Goal: Task Accomplishment & Management: Manage account settings

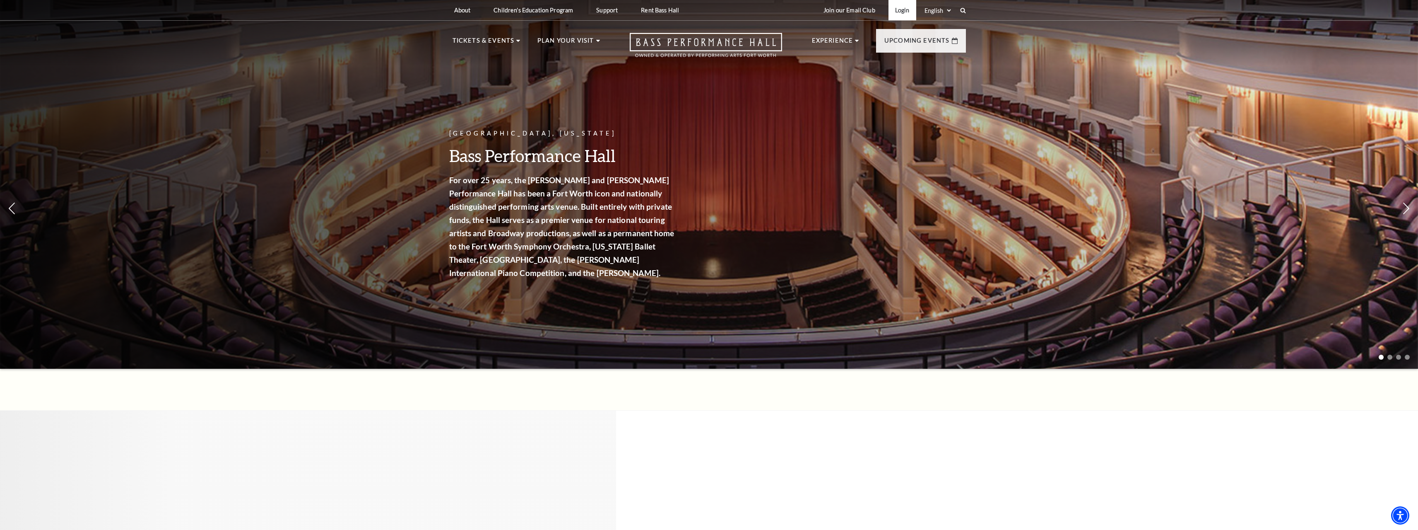
click at [901, 10] on link "Login" at bounding box center [903, 10] width 28 height 20
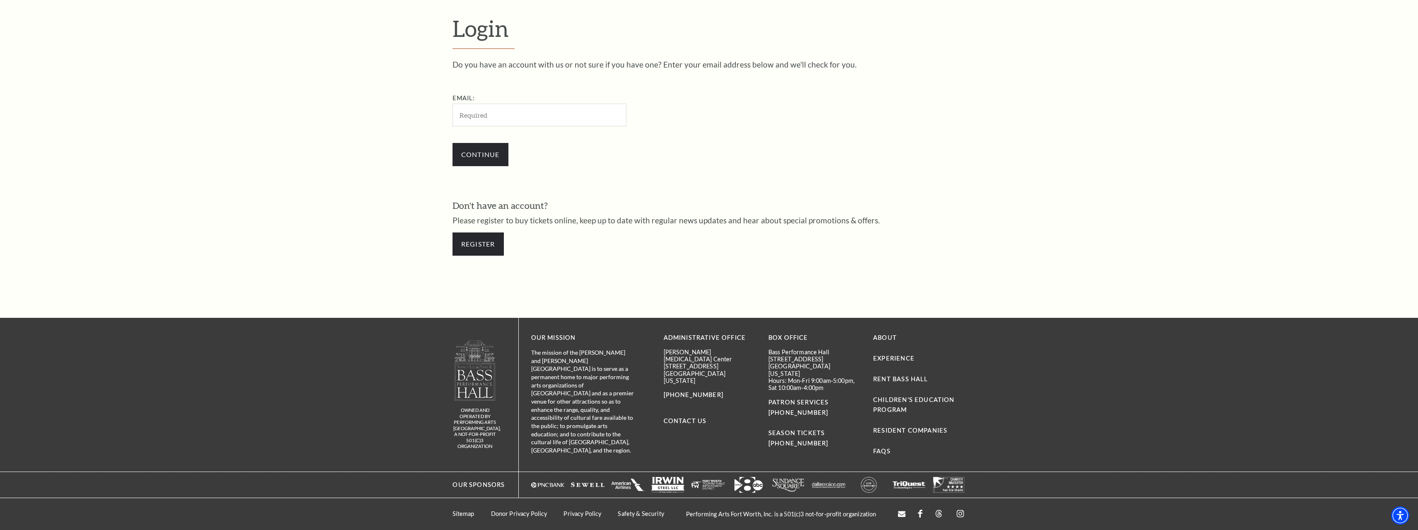
scroll to position [387, 0]
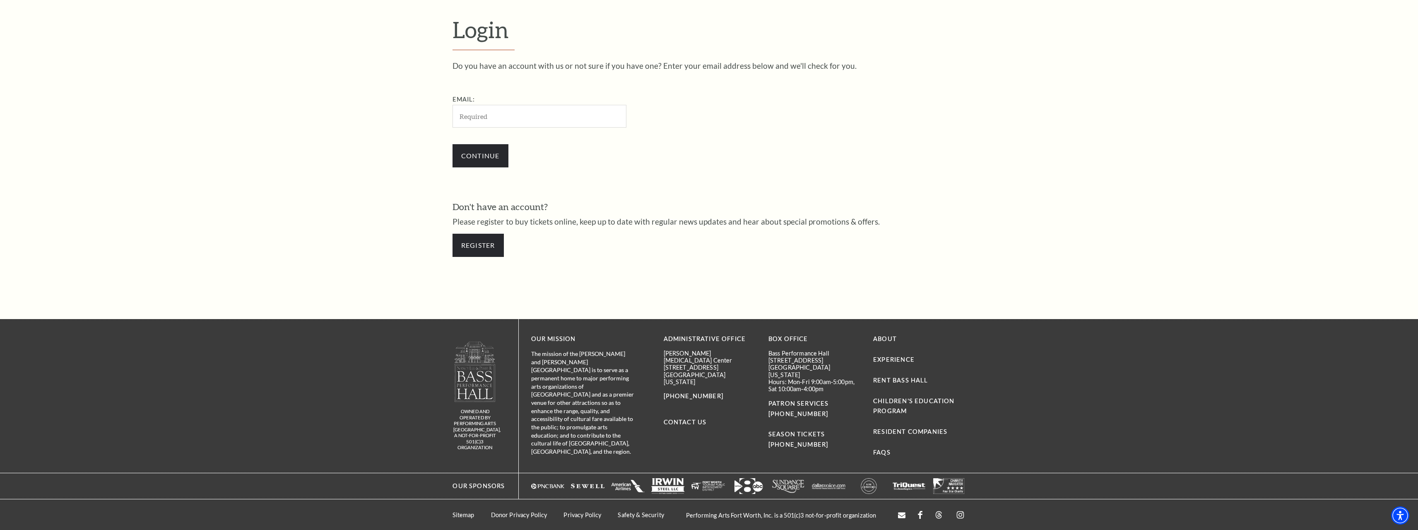
click at [537, 109] on input "Email:" at bounding box center [540, 116] width 174 height 23
type input "jacob.r.ferguson@gmail.com"
click at [482, 154] on input "Continue" at bounding box center [481, 155] width 56 height 23
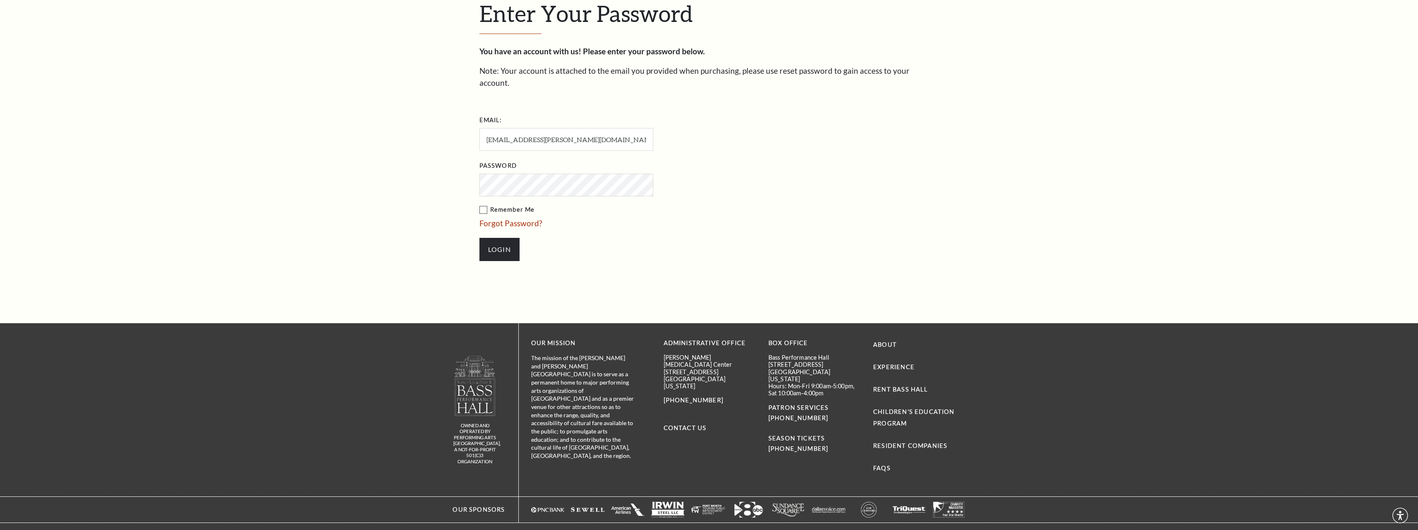
scroll to position [410, 0]
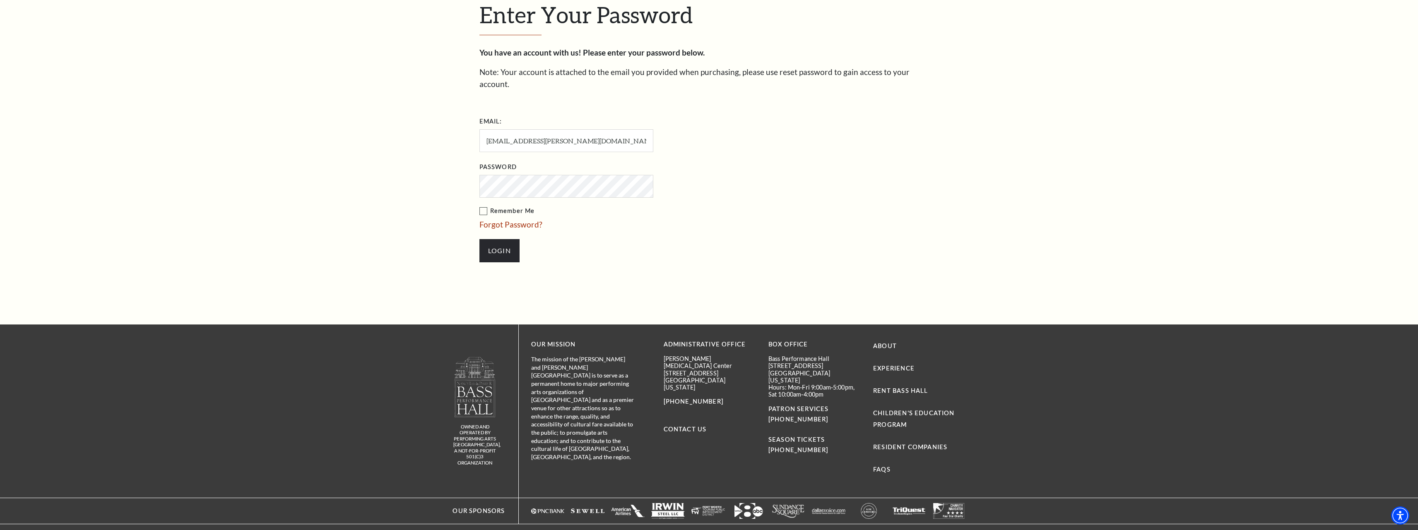
click at [480, 239] on input "Login" at bounding box center [500, 250] width 40 height 23
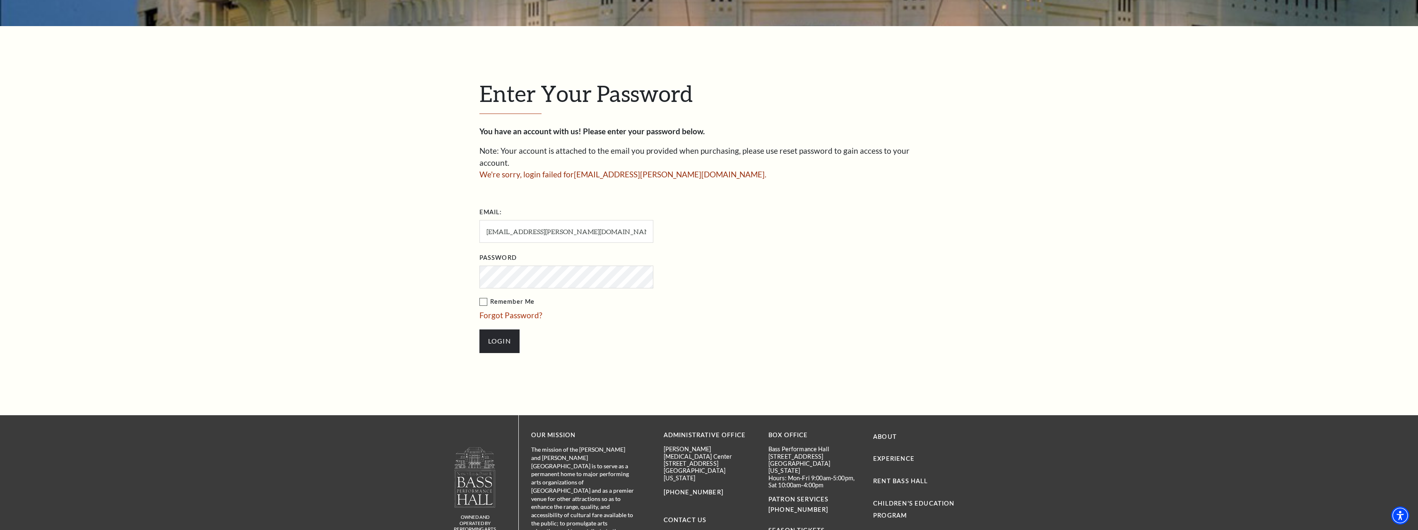
click at [480, 329] on input "Login" at bounding box center [500, 340] width 40 height 23
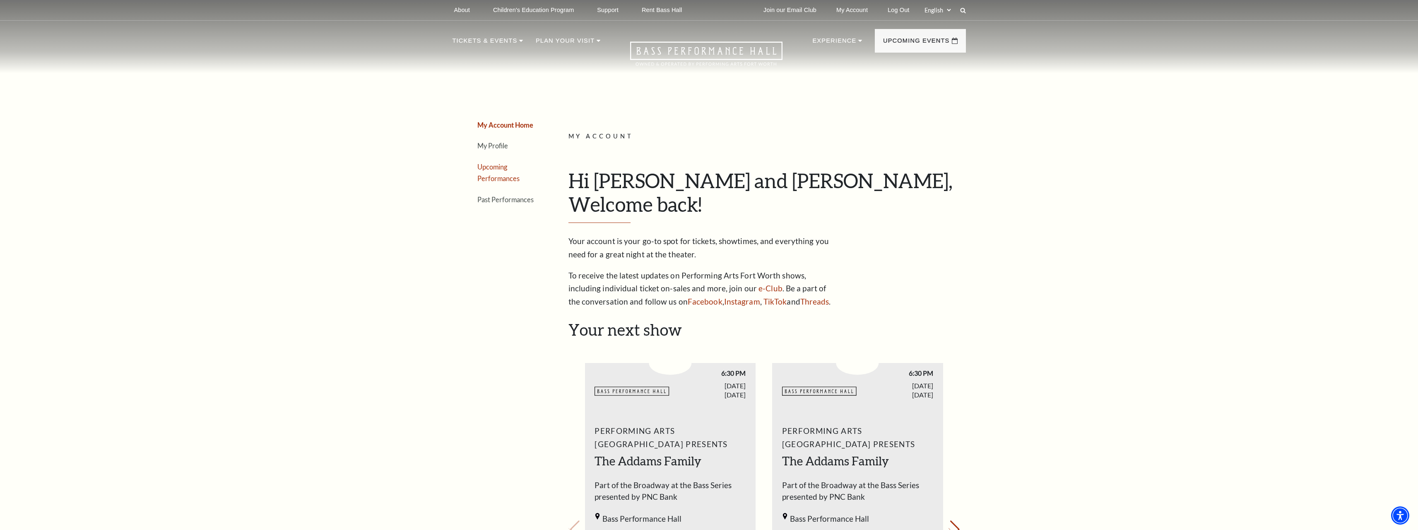
click at [487, 170] on link "Upcoming Performances" at bounding box center [499, 173] width 42 height 20
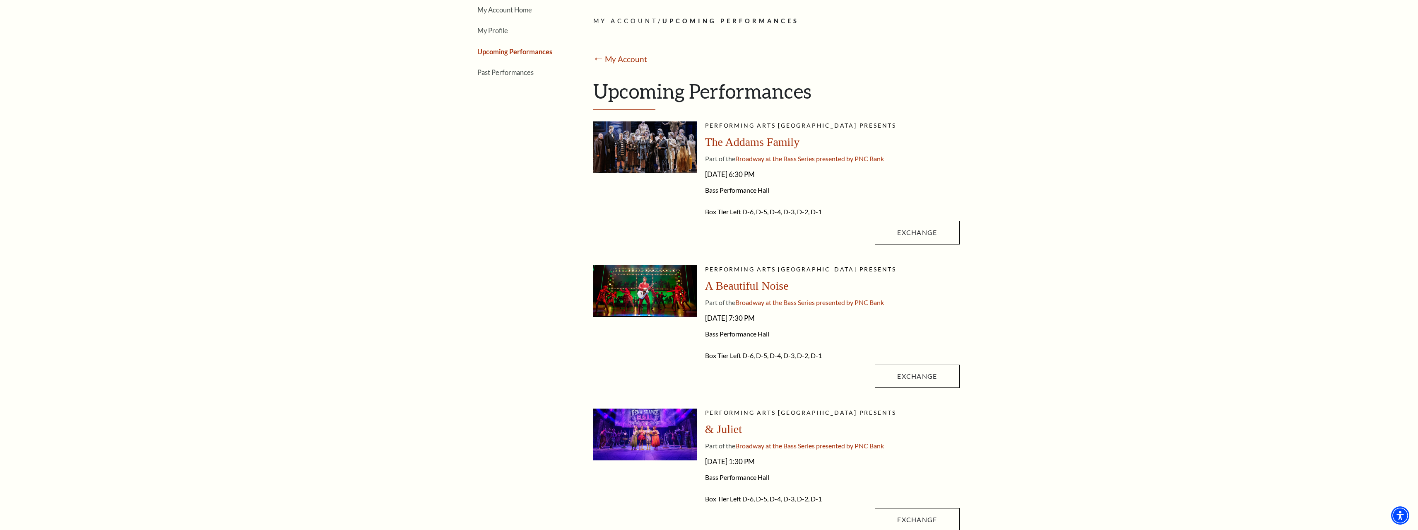
scroll to position [166, 0]
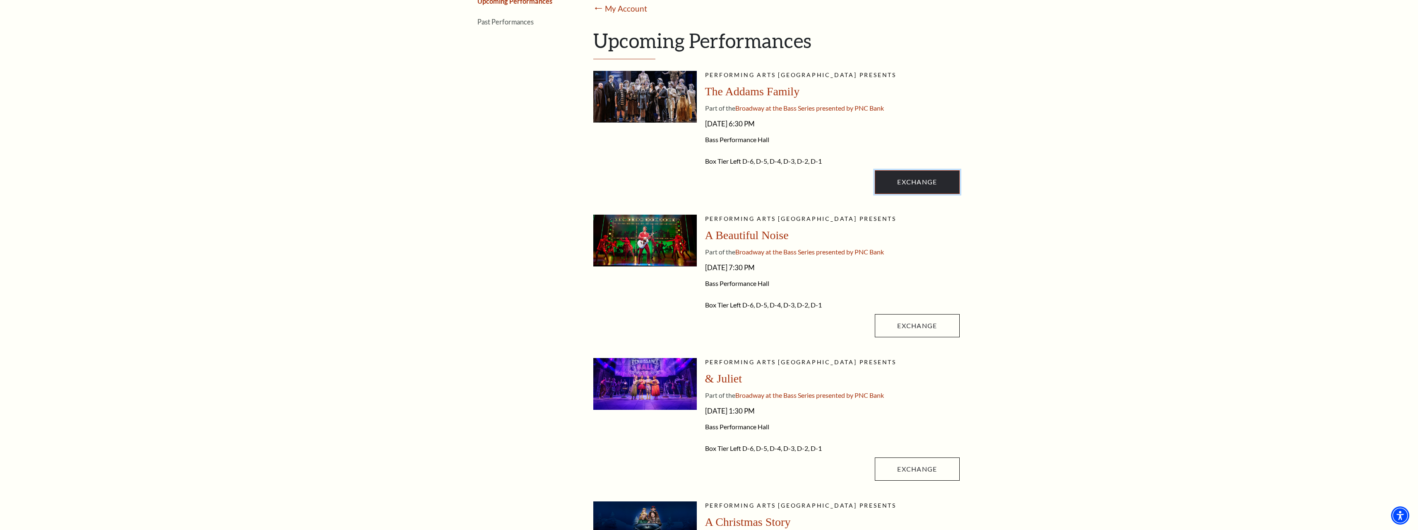
click at [916, 185] on link "Exchange" at bounding box center [917, 181] width 84 height 23
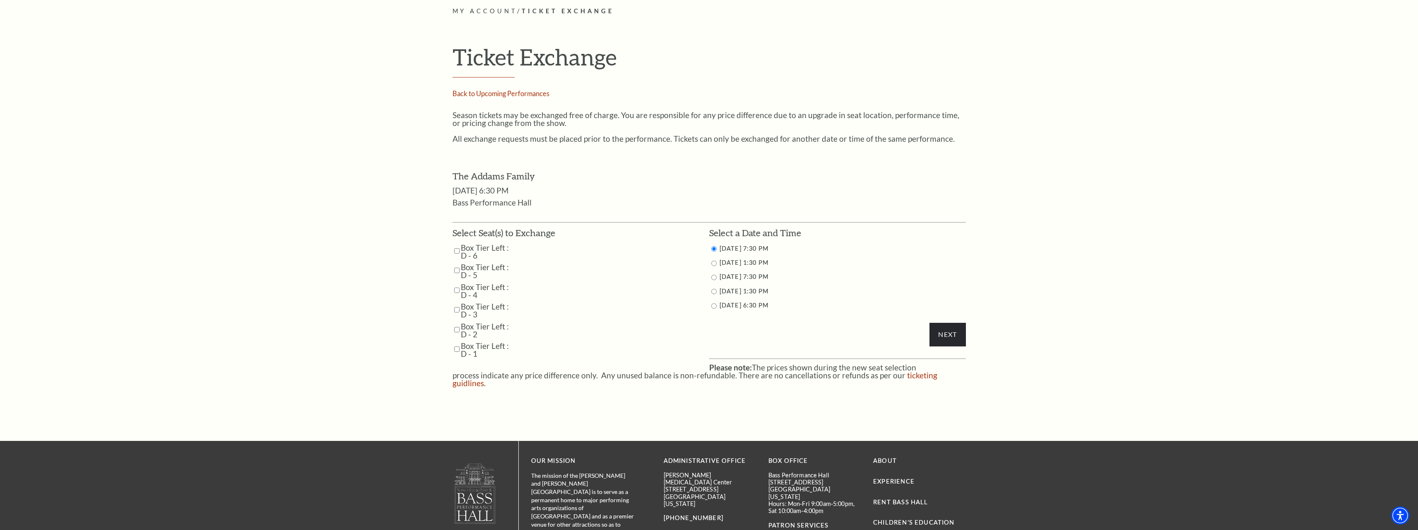
scroll to position [497, 0]
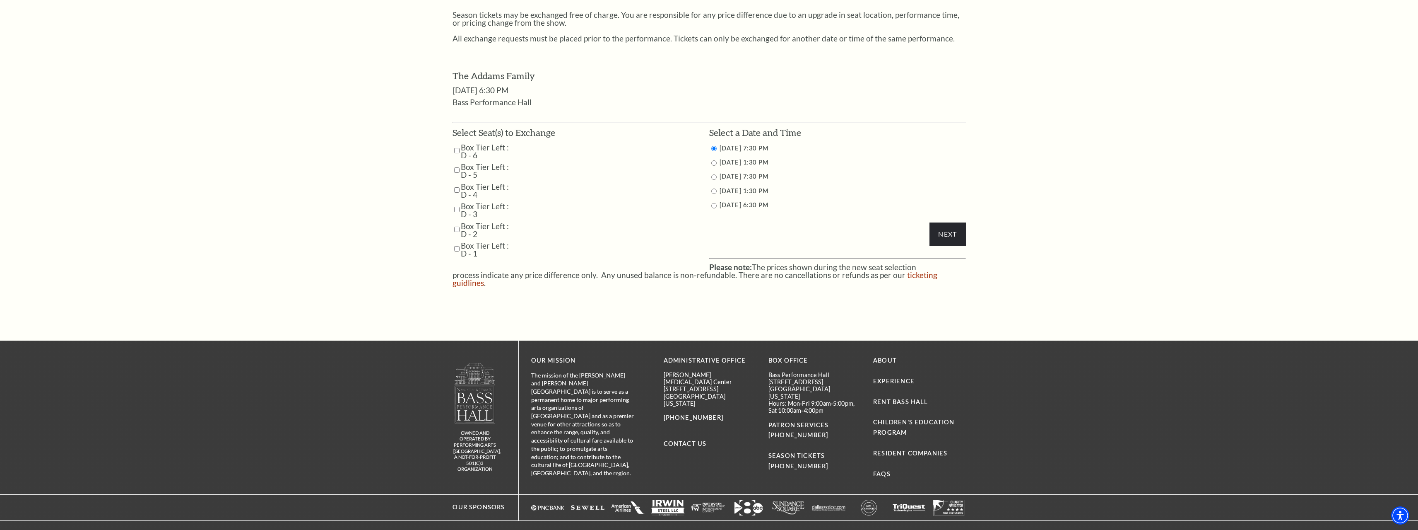
click at [457, 150] on input "Box Tier Left : D - 6" at bounding box center [456, 150] width 5 height 14
checkbox input "true"
click at [456, 169] on input "Box Tier Left : D - 5" at bounding box center [456, 170] width 5 height 14
checkbox input "true"
click at [953, 233] on input "Next" at bounding box center [948, 233] width 36 height 23
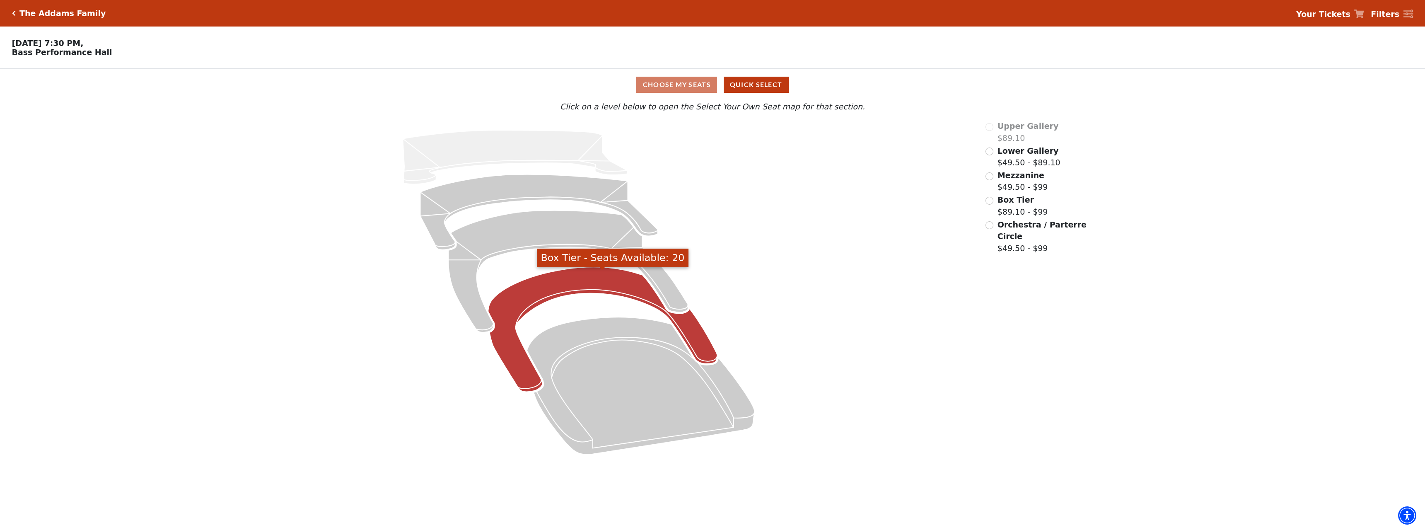
click at [554, 291] on icon "Box Tier - Seats Available: 20" at bounding box center [602, 329] width 229 height 125
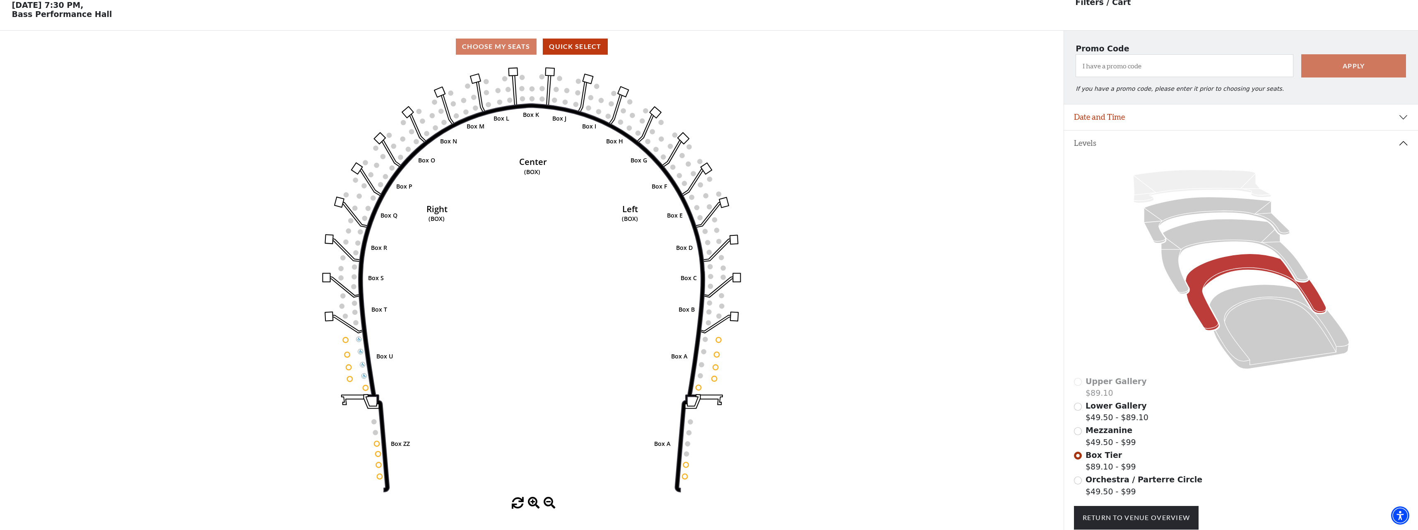
scroll to position [39, 0]
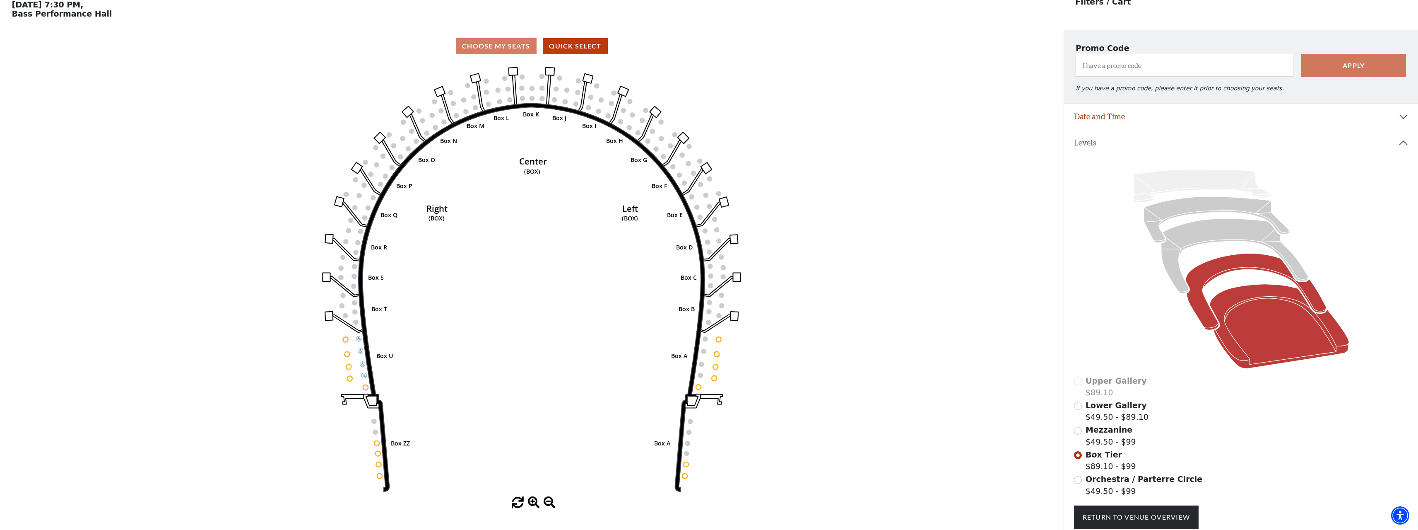
click at [1263, 318] on icon at bounding box center [1280, 326] width 140 height 84
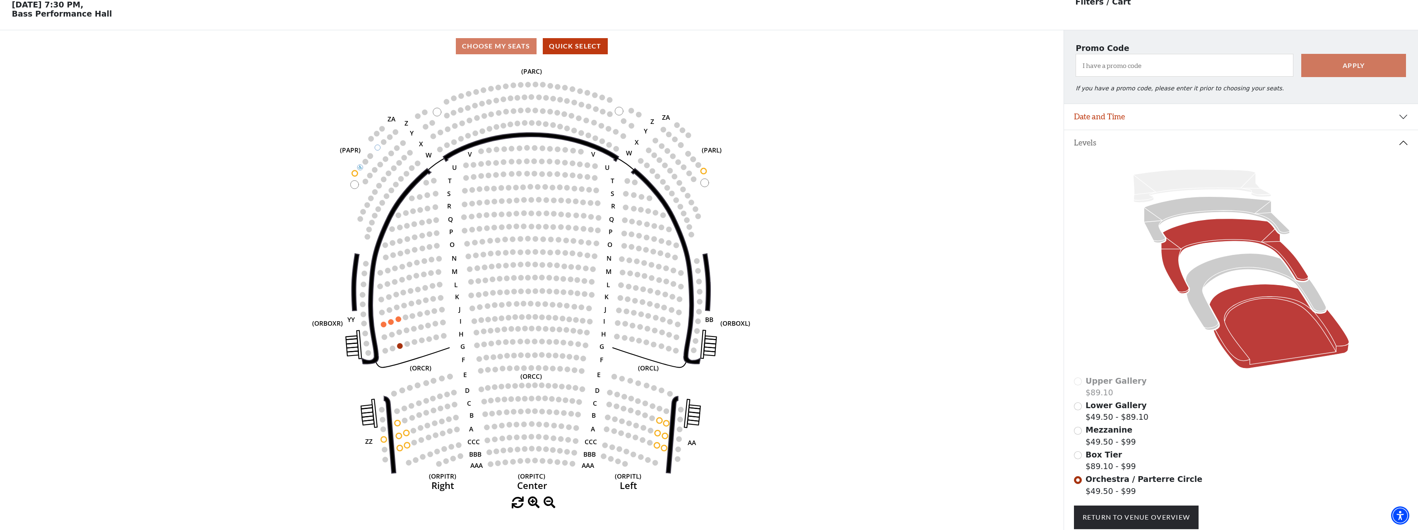
click at [1223, 240] on icon at bounding box center [1234, 256] width 147 height 75
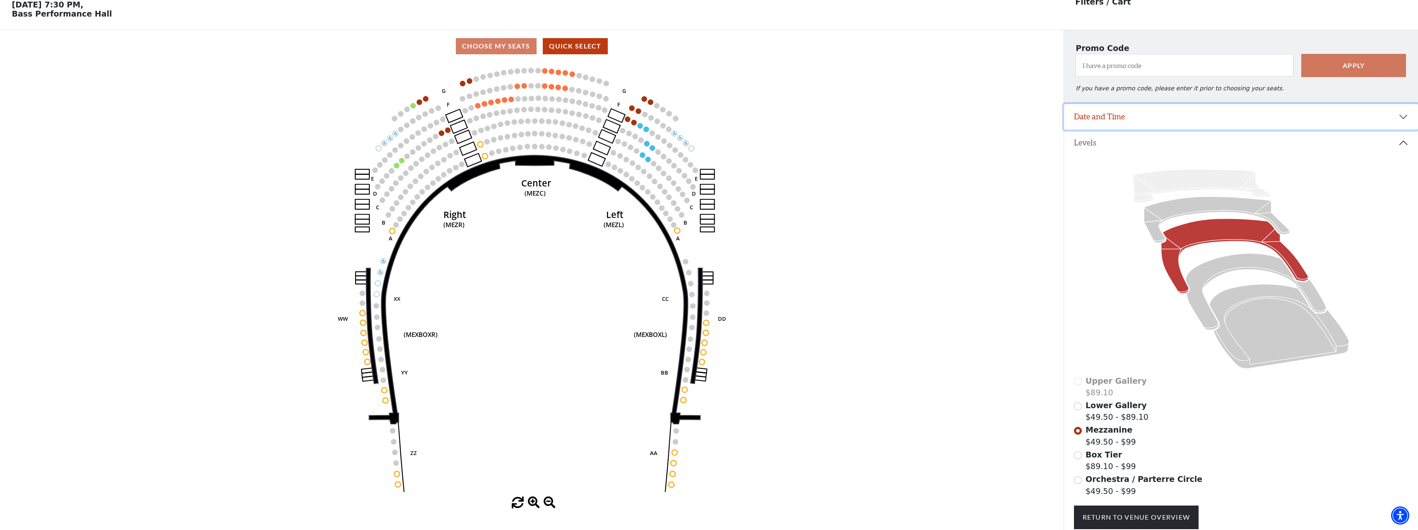
click at [1405, 120] on button "Date and Time" at bounding box center [1241, 117] width 354 height 26
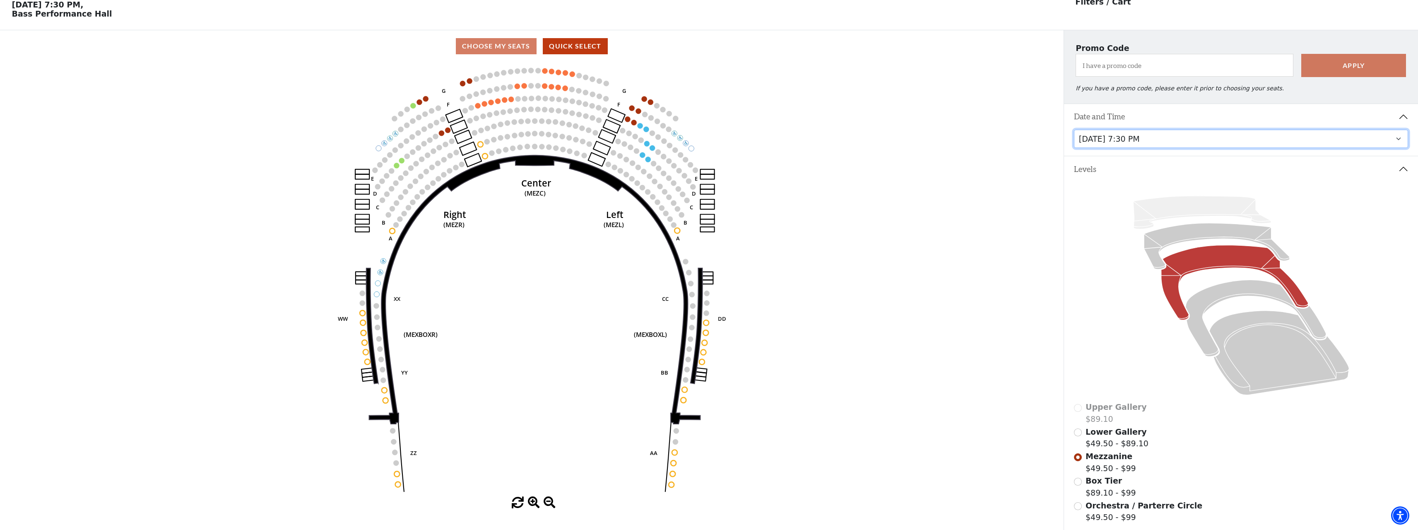
click at [1389, 144] on select "[DATE] 7:30 PM [DATE] 1:30 PM [DATE] 7:30 PM [DATE] 1:30 PM [DATE] 6:30 PM" at bounding box center [1241, 139] width 335 height 19
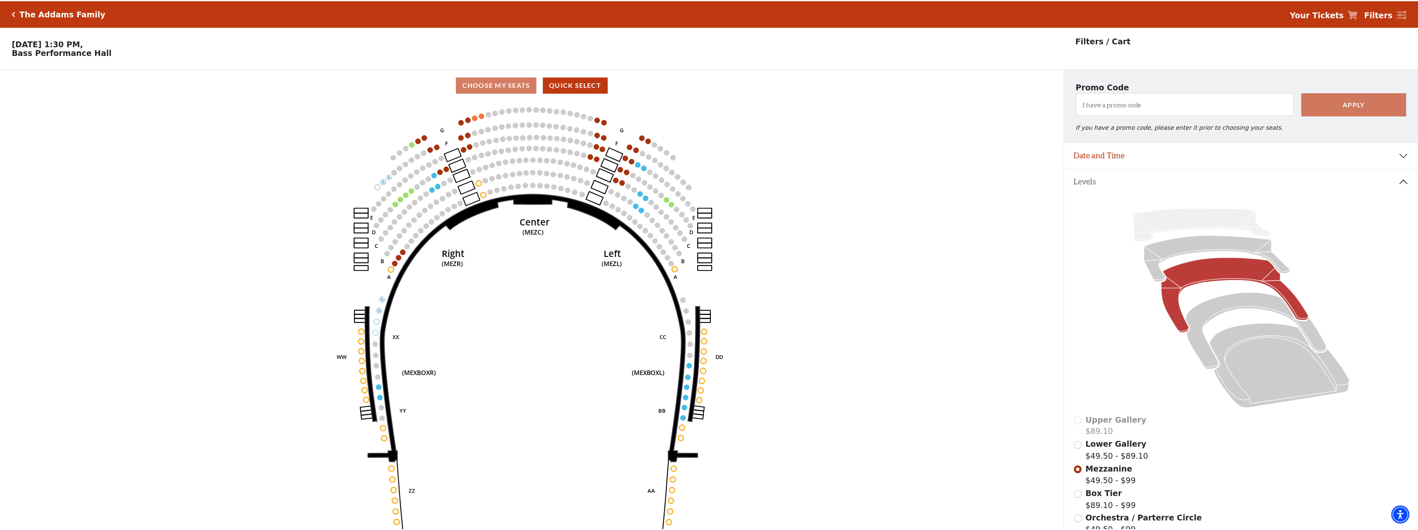
scroll to position [39, 0]
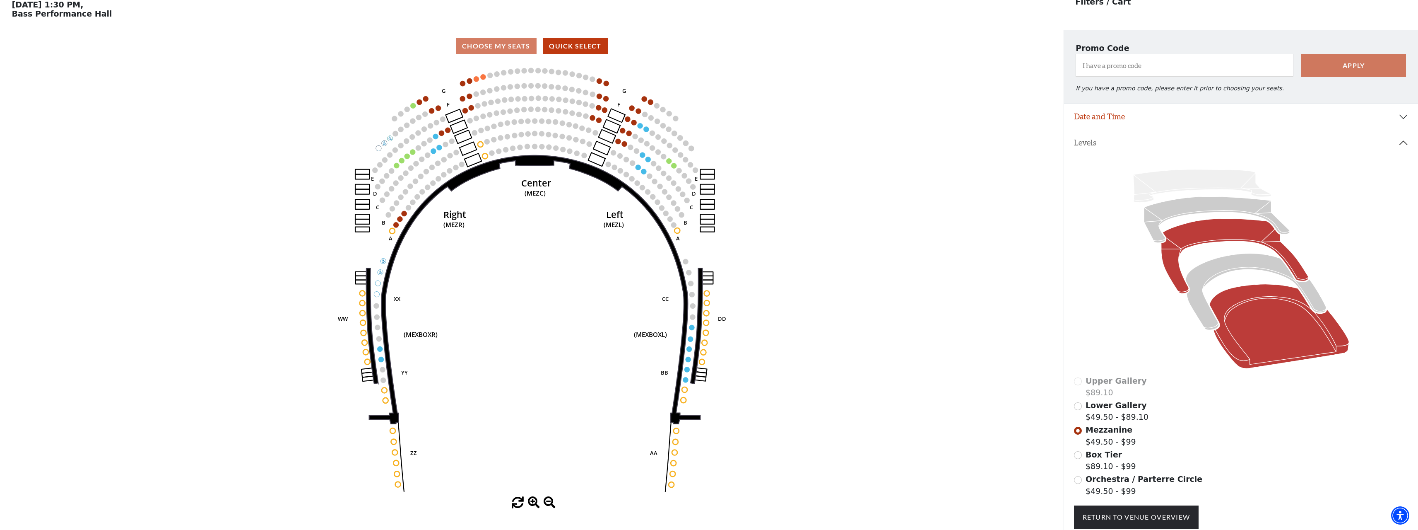
click at [1245, 338] on icon at bounding box center [1280, 326] width 140 height 84
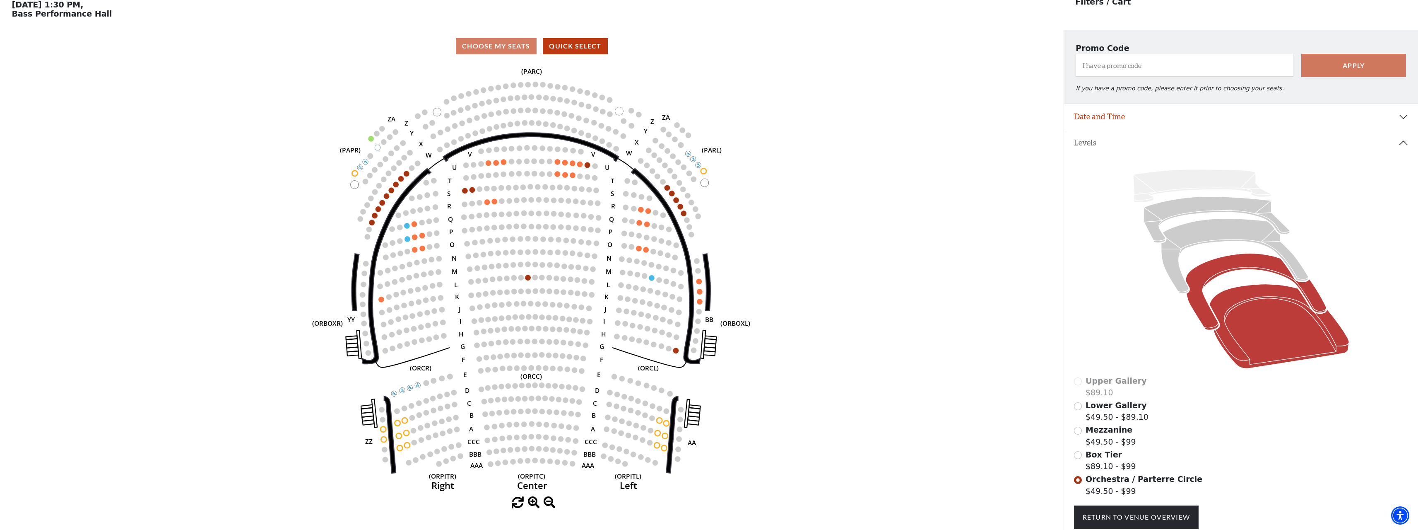
click at [1230, 268] on icon at bounding box center [1256, 291] width 141 height 77
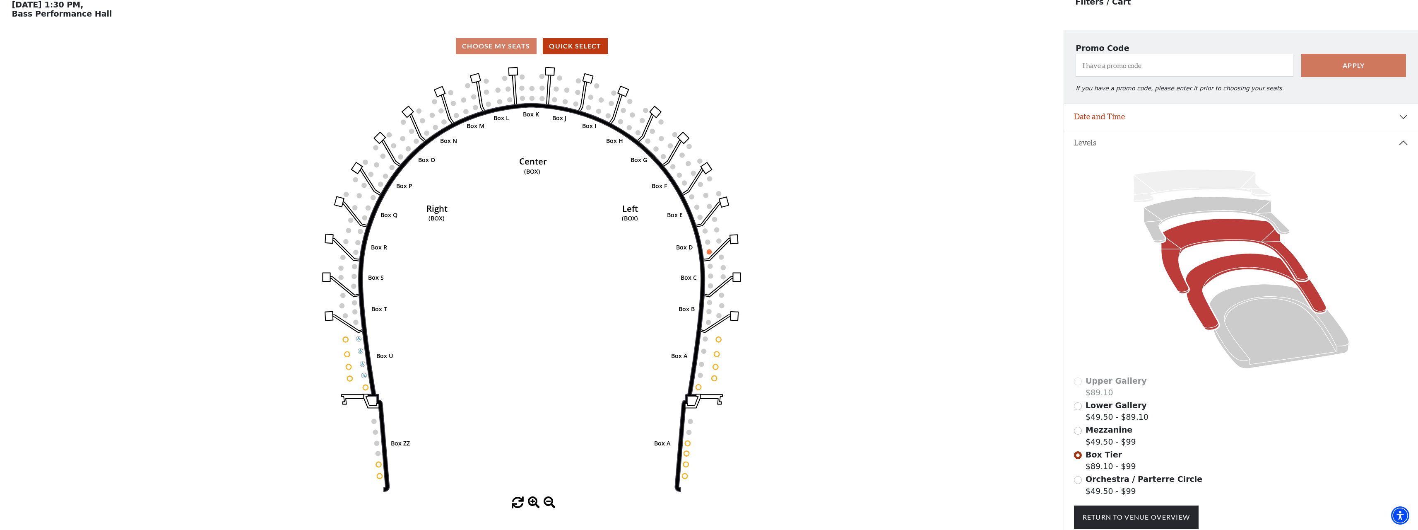
click at [1226, 244] on icon at bounding box center [1234, 256] width 147 height 75
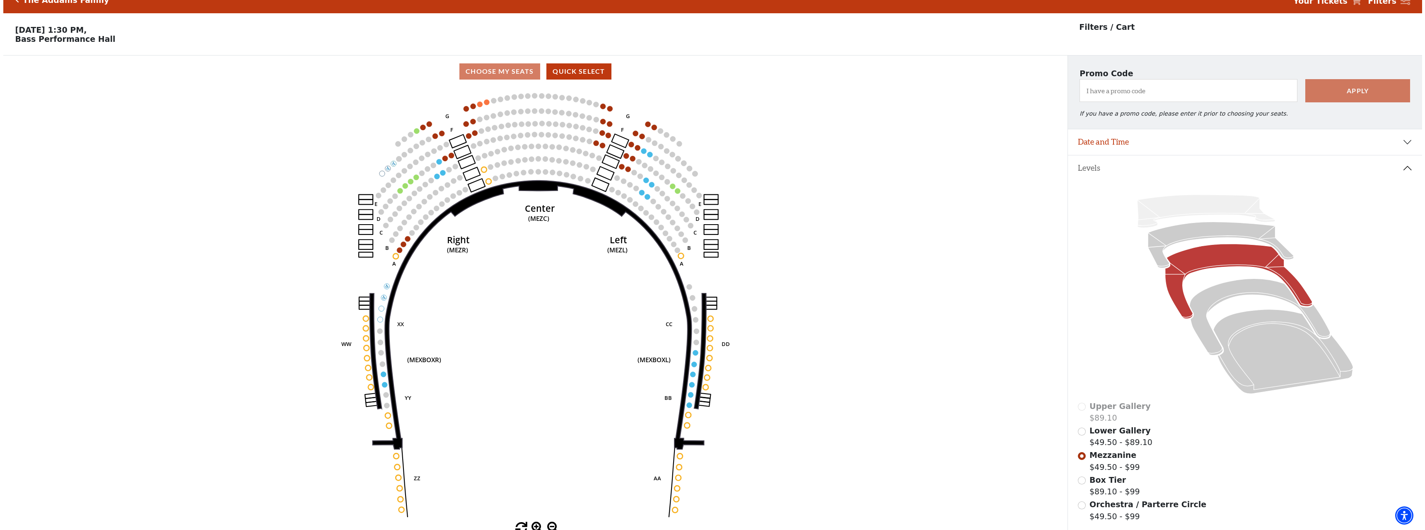
scroll to position [0, 0]
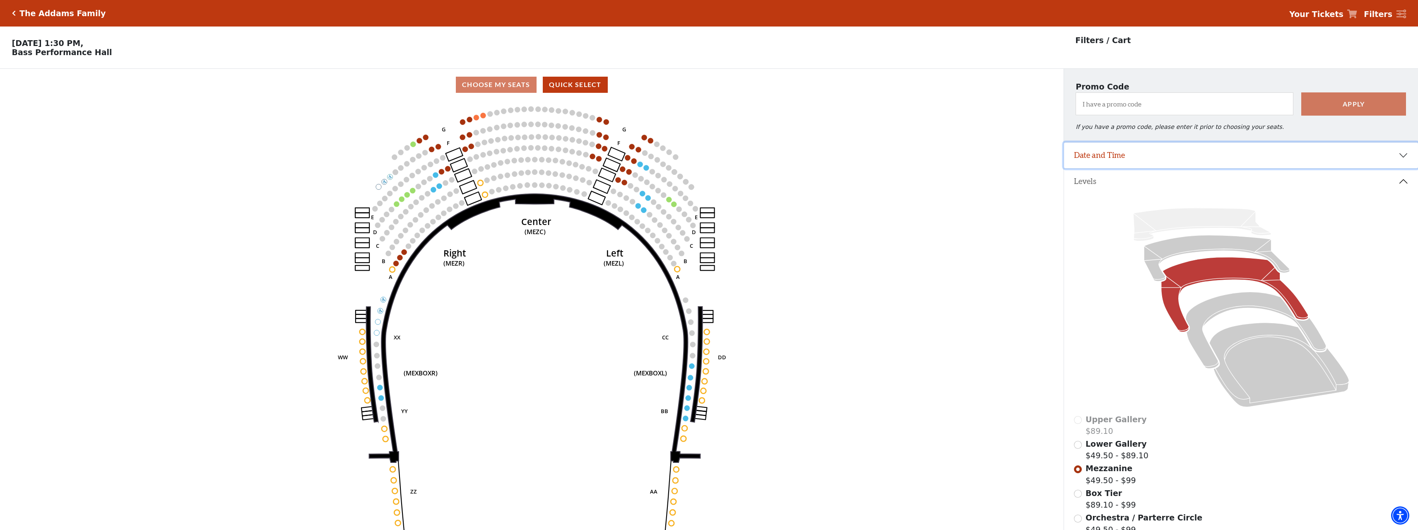
click at [1207, 160] on button "Date and Time" at bounding box center [1241, 155] width 354 height 26
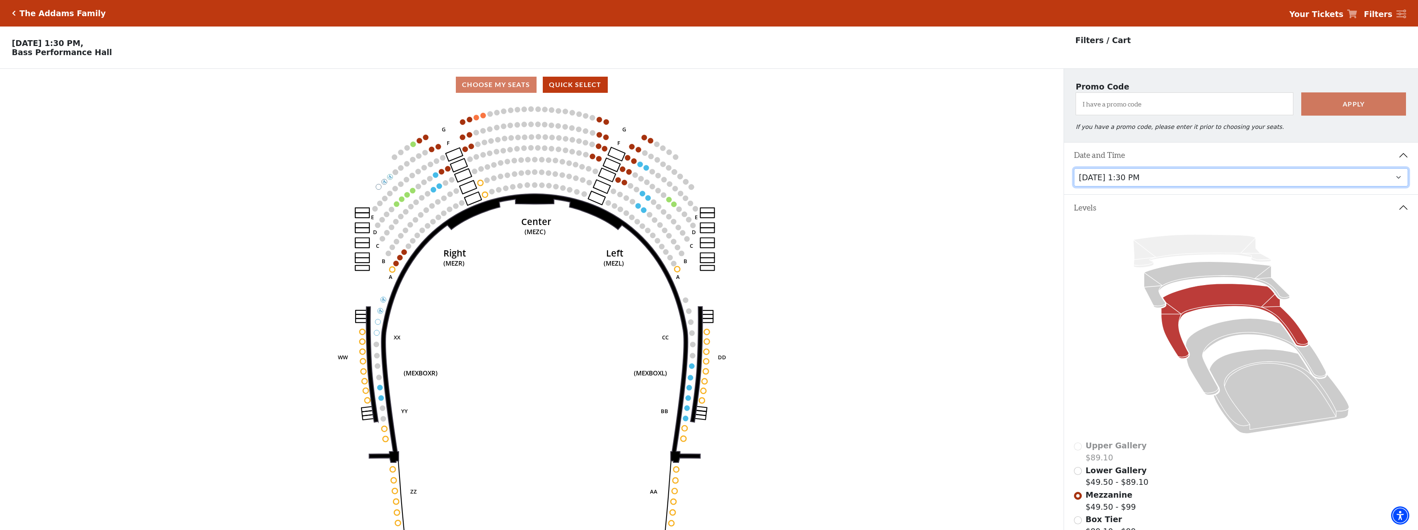
click at [1195, 181] on select "[DATE] 7:30 PM [DATE] 1:30 PM [DATE] 7:30 PM [DATE] 1:30 PM [DATE] 6:30 PM" at bounding box center [1241, 177] width 335 height 19
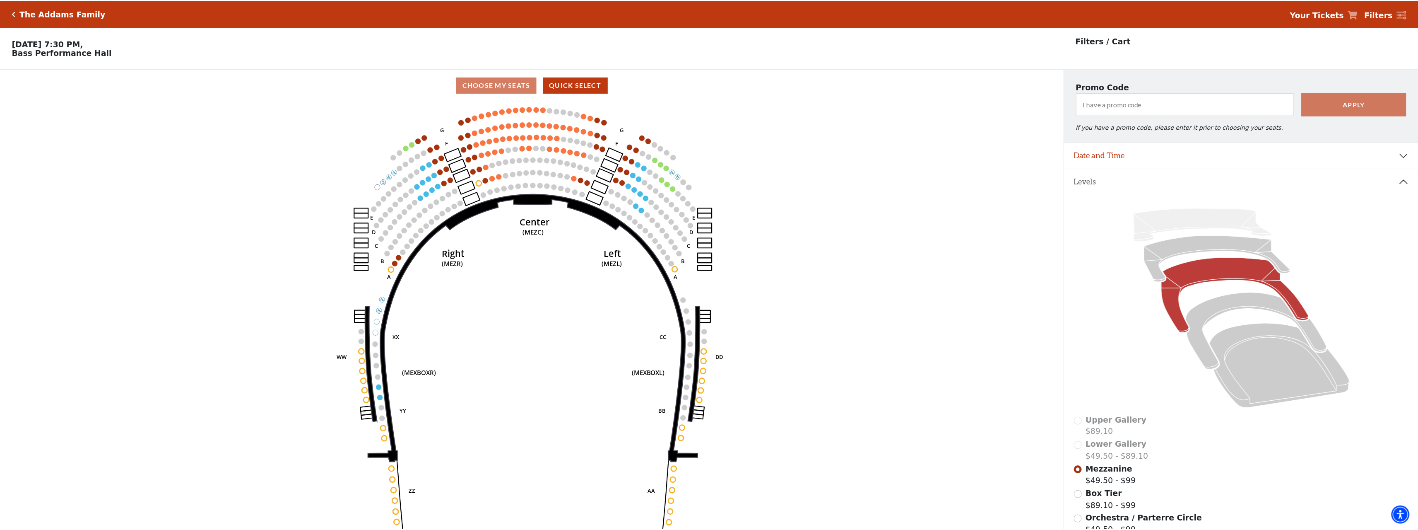
scroll to position [39, 0]
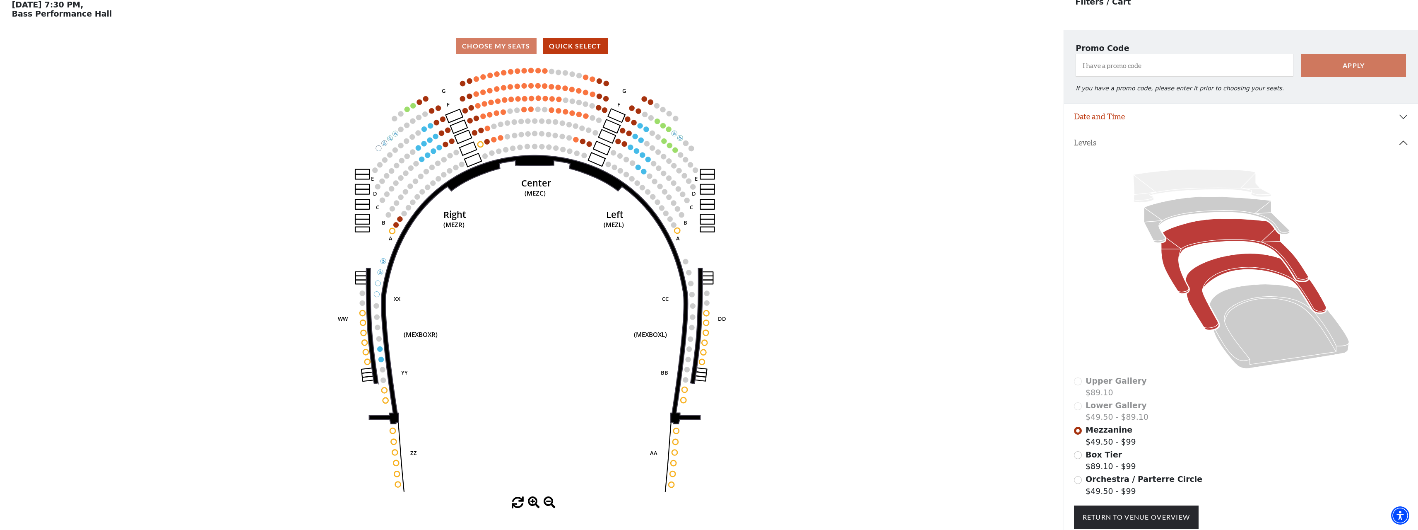
click at [1222, 274] on icon at bounding box center [1256, 291] width 141 height 77
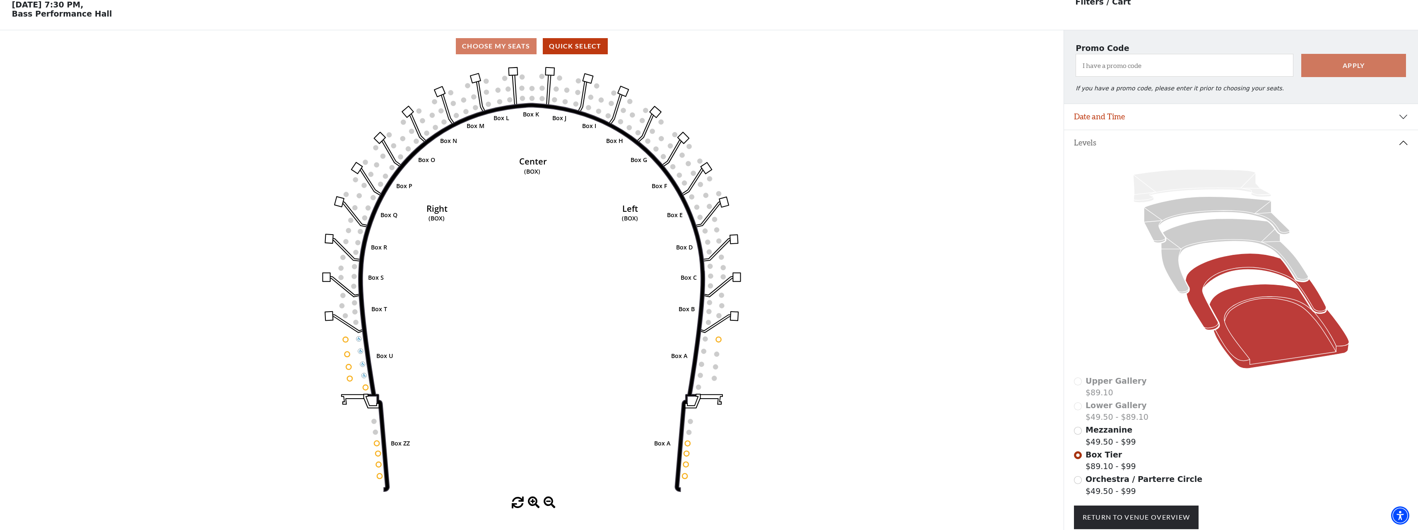
click at [1239, 359] on icon at bounding box center [1280, 326] width 140 height 84
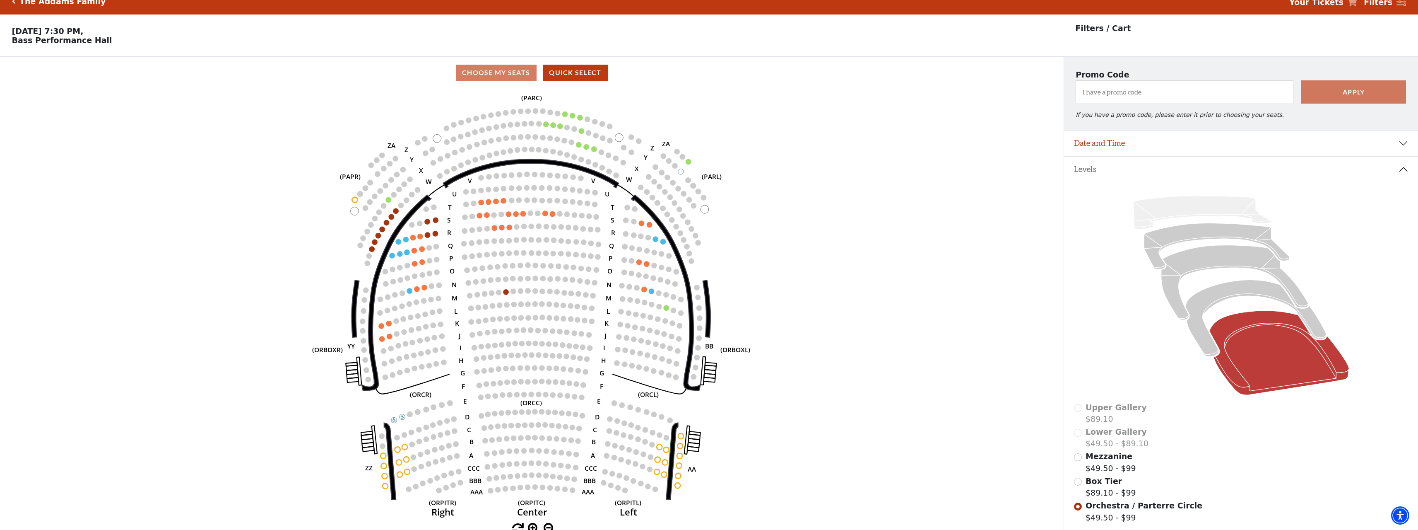
scroll to position [0, 0]
